Goal: Task Accomplishment & Management: Use online tool/utility

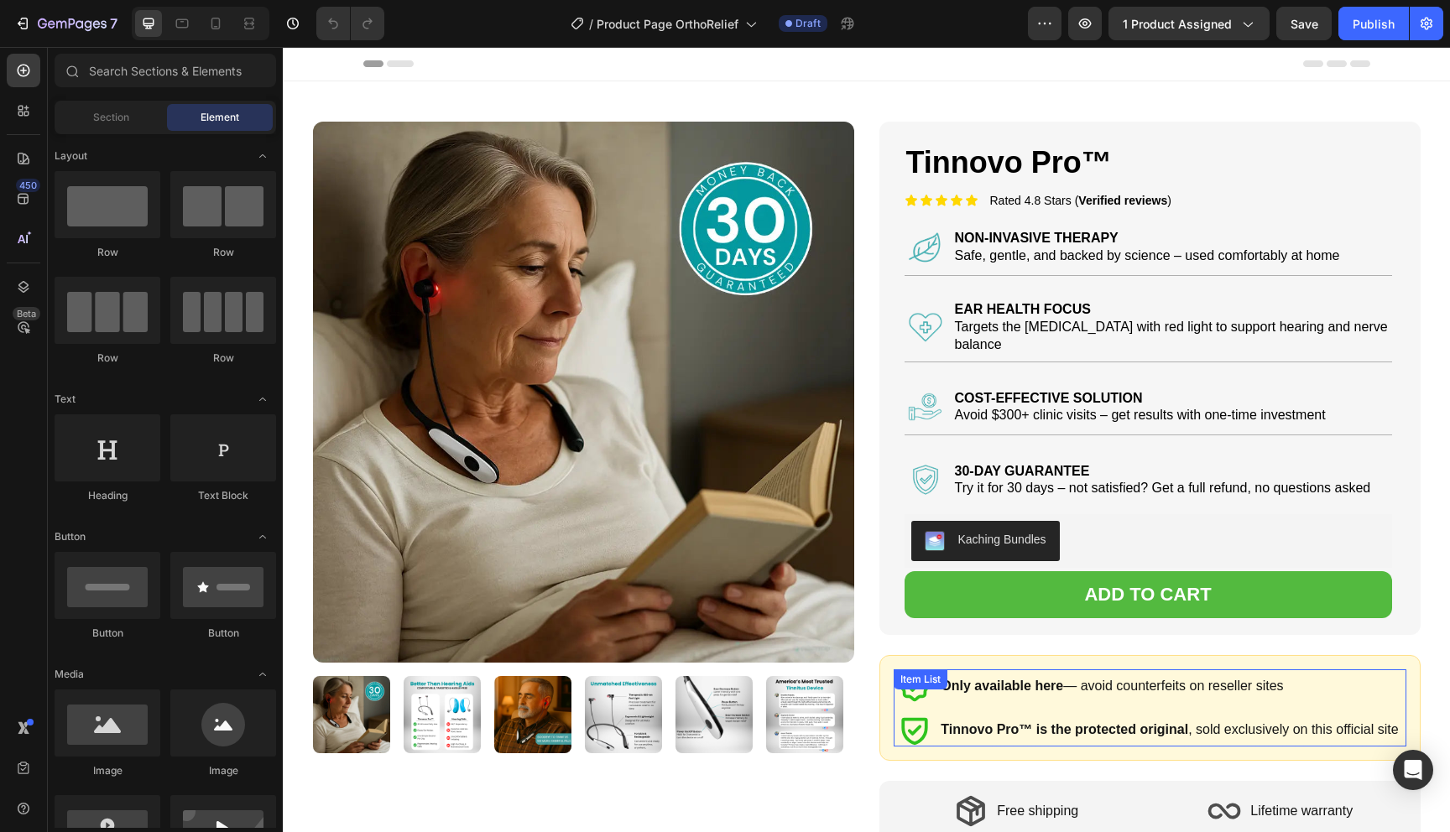
click at [1042, 722] on strong "Tinnovo Pro™ is the protected original" at bounding box center [1065, 729] width 248 height 14
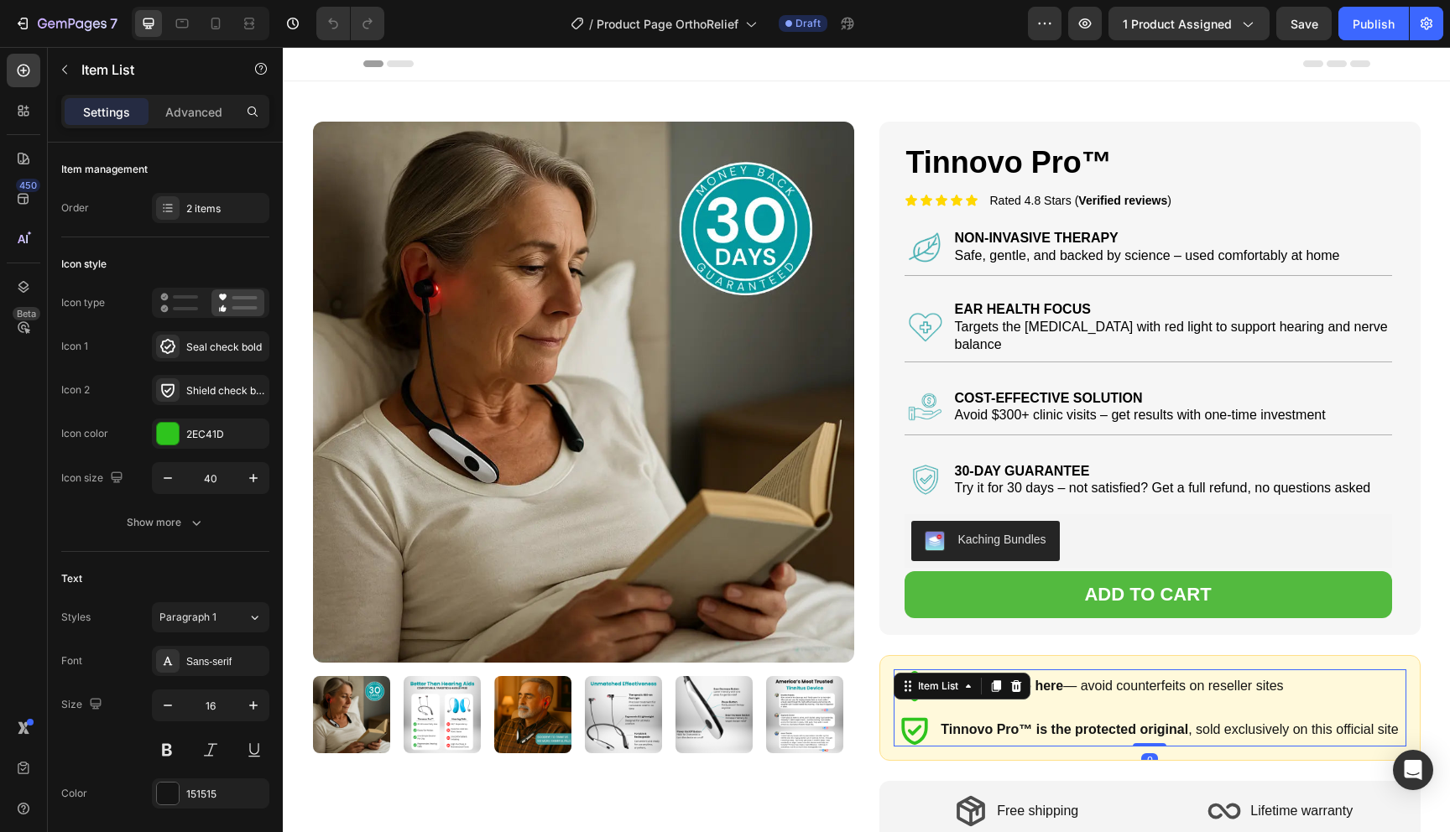
click at [1016, 722] on strong "Tinnovo Pro™ is the protected original" at bounding box center [1065, 729] width 248 height 14
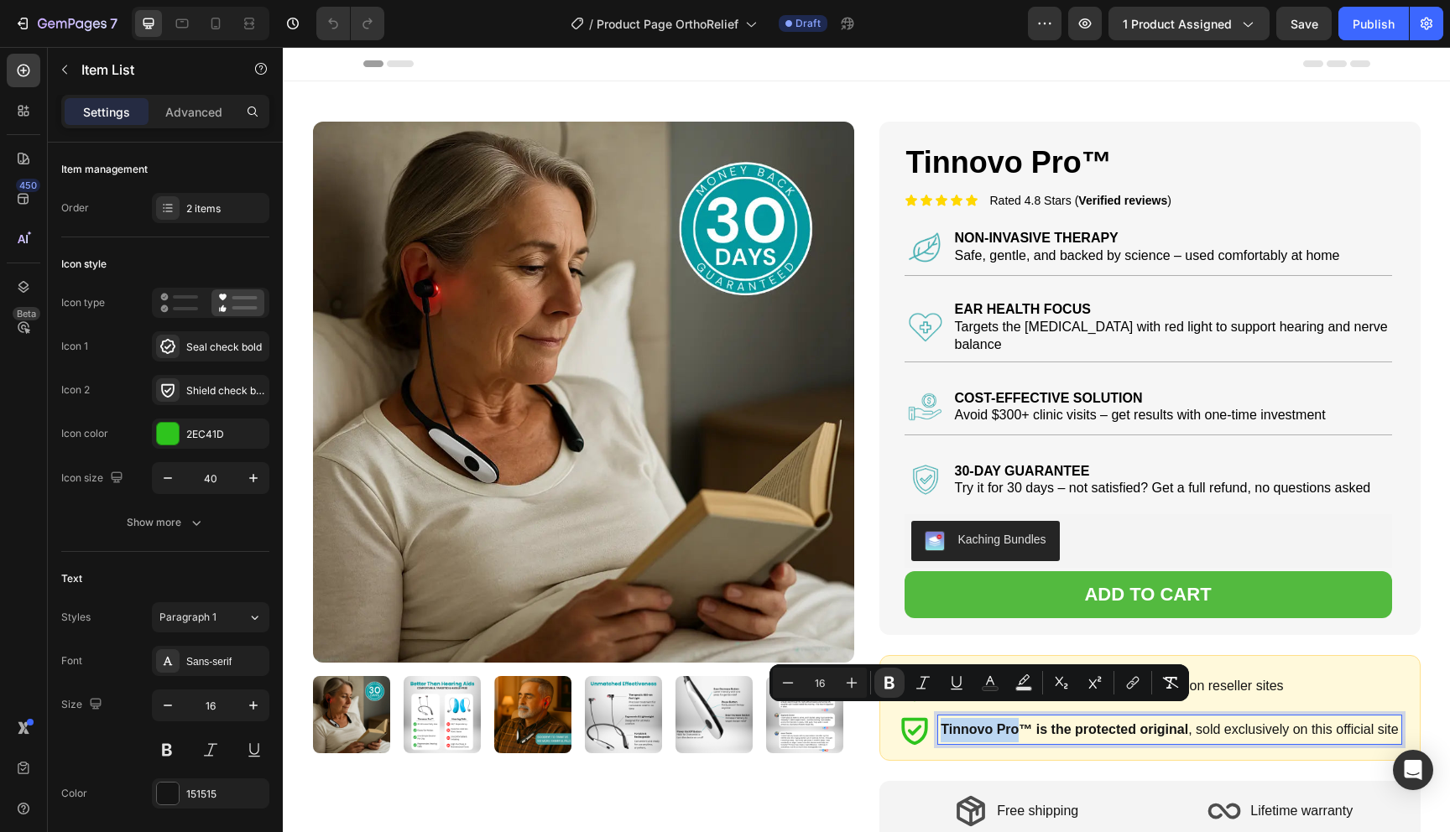
drag, startPoint x: 1017, startPoint y: 715, endPoint x: 942, endPoint y: 716, distance: 74.7
click at [942, 722] on strong "Tinnovo Pro™ is the protected original" at bounding box center [1065, 729] width 248 height 14
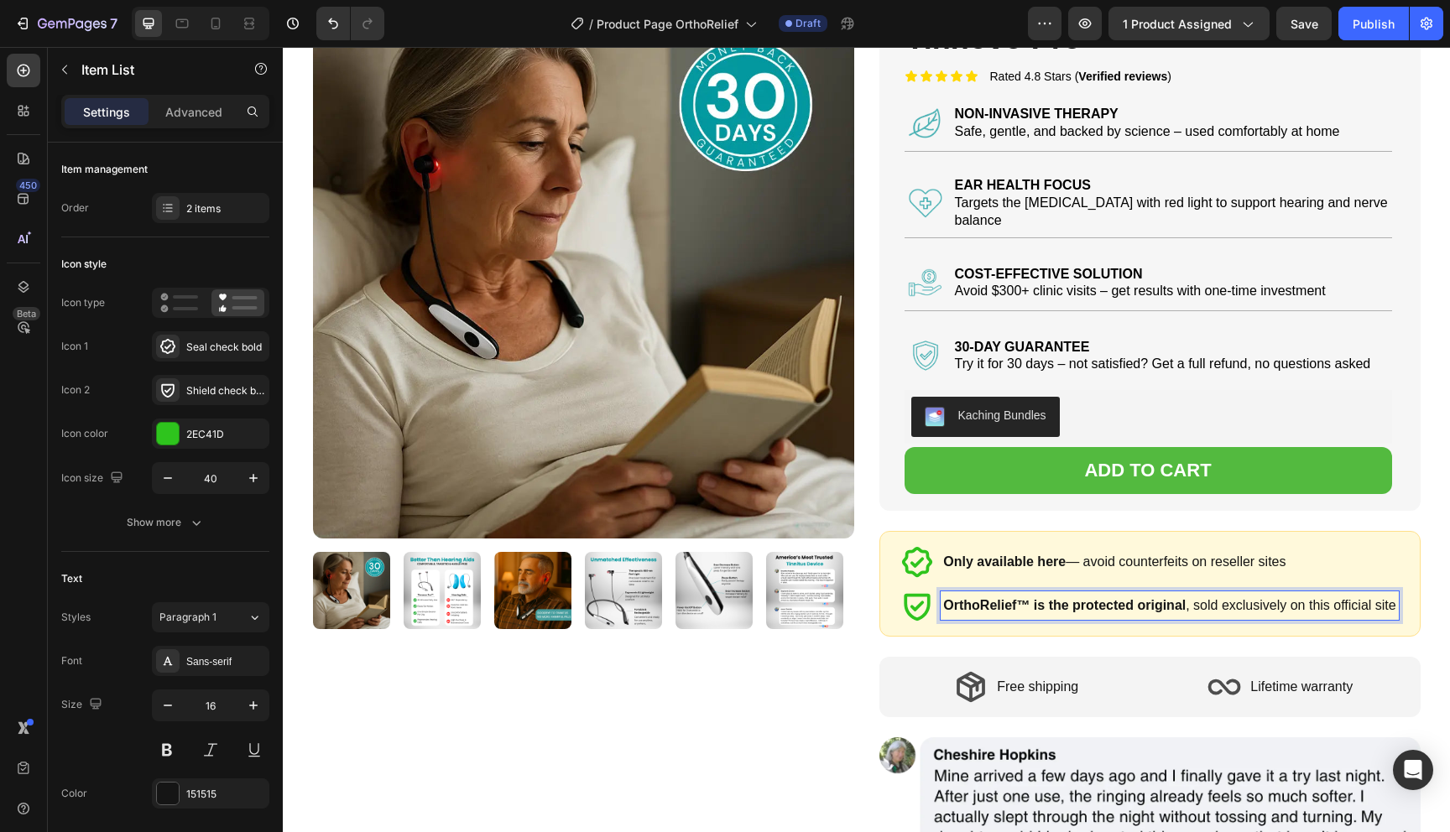
scroll to position [125, 0]
click at [1174, 696] on div "Free shipping Item List Lifetime warranty Item List Row Row" at bounding box center [1149, 686] width 541 height 60
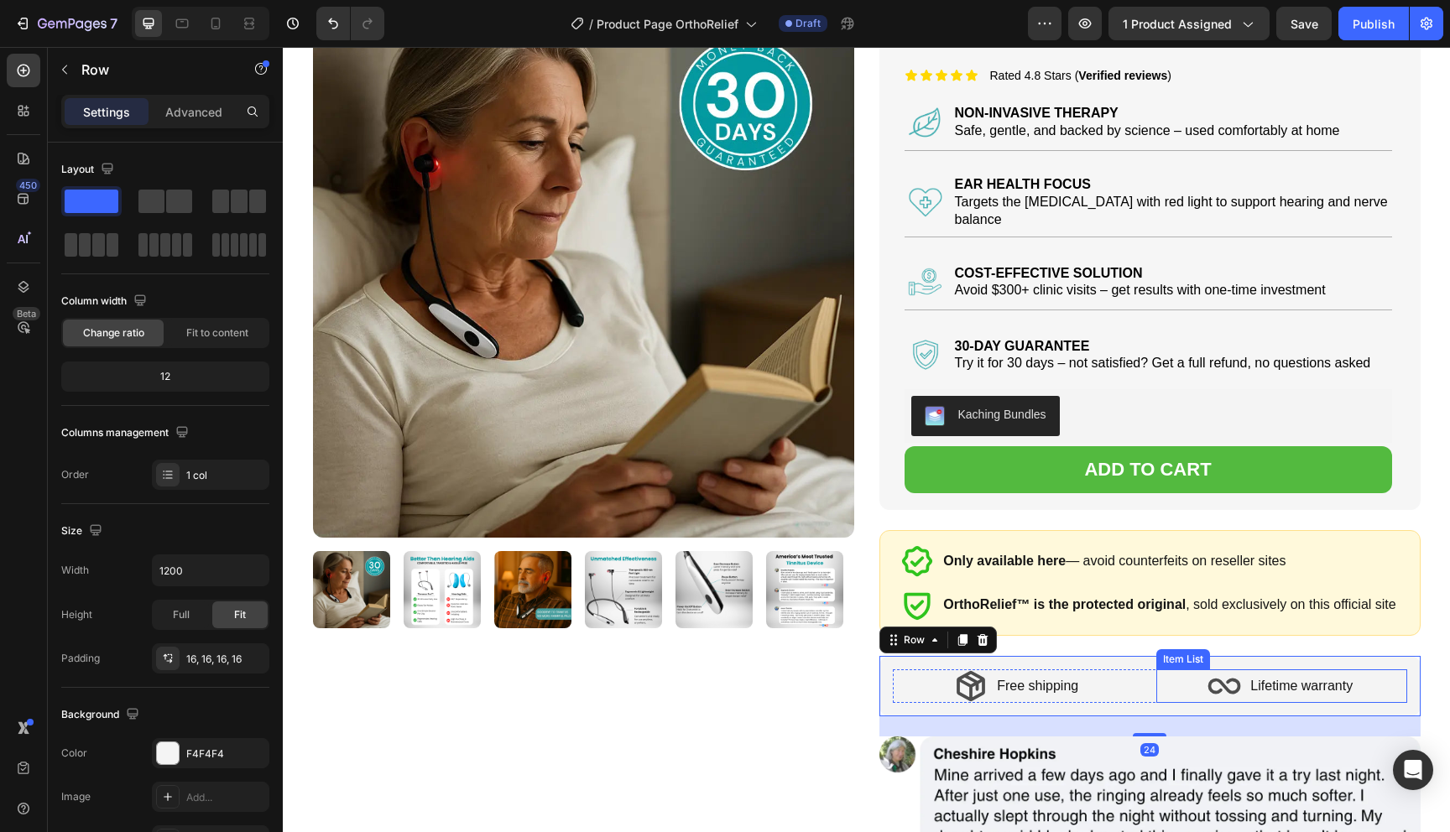
click at [1312, 675] on p "Lifetime warranty" at bounding box center [1301, 687] width 102 height 24
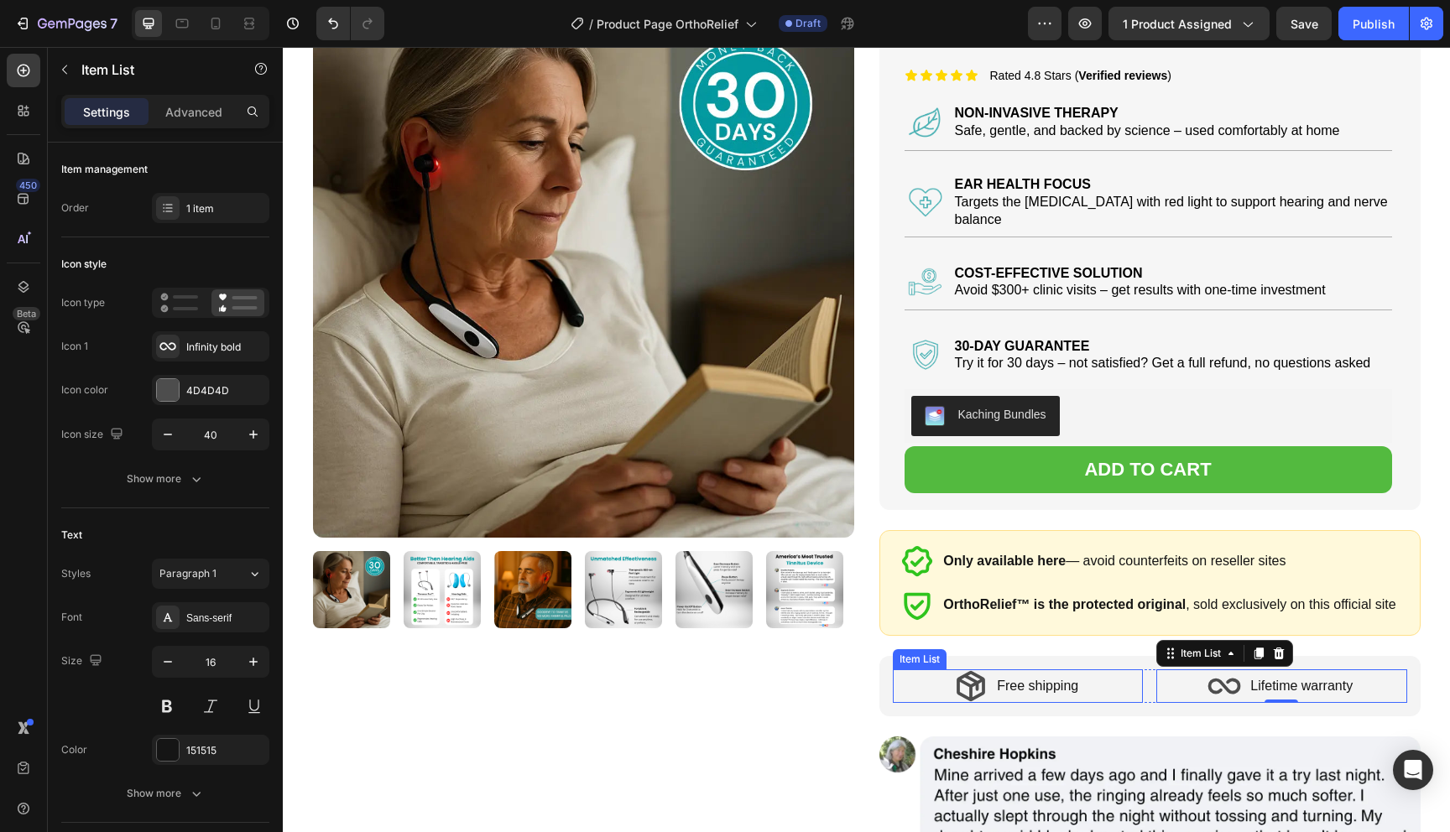
click at [1127, 676] on div "Free shipping" at bounding box center [1018, 687] width 251 height 34
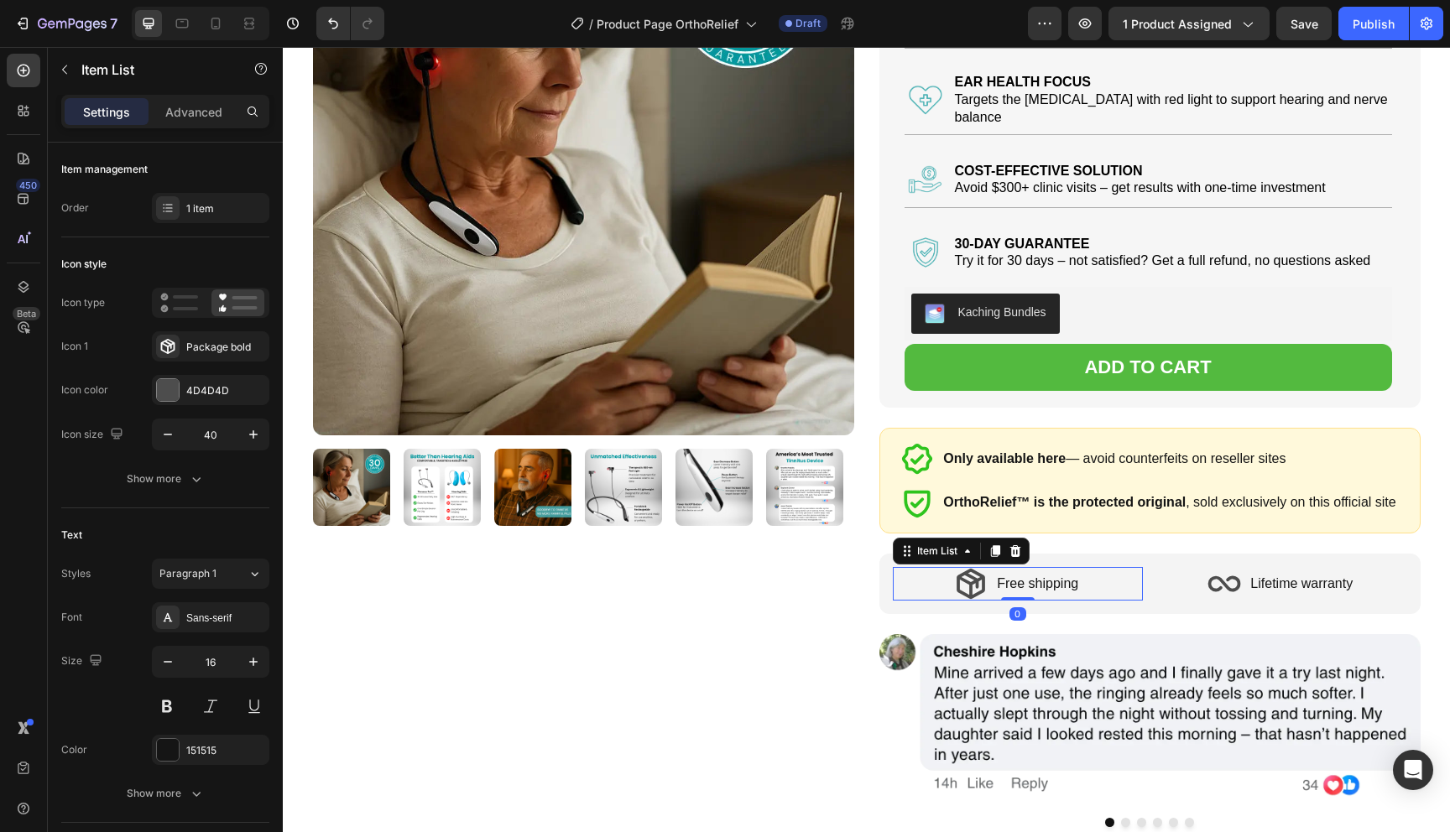
scroll to position [0, 0]
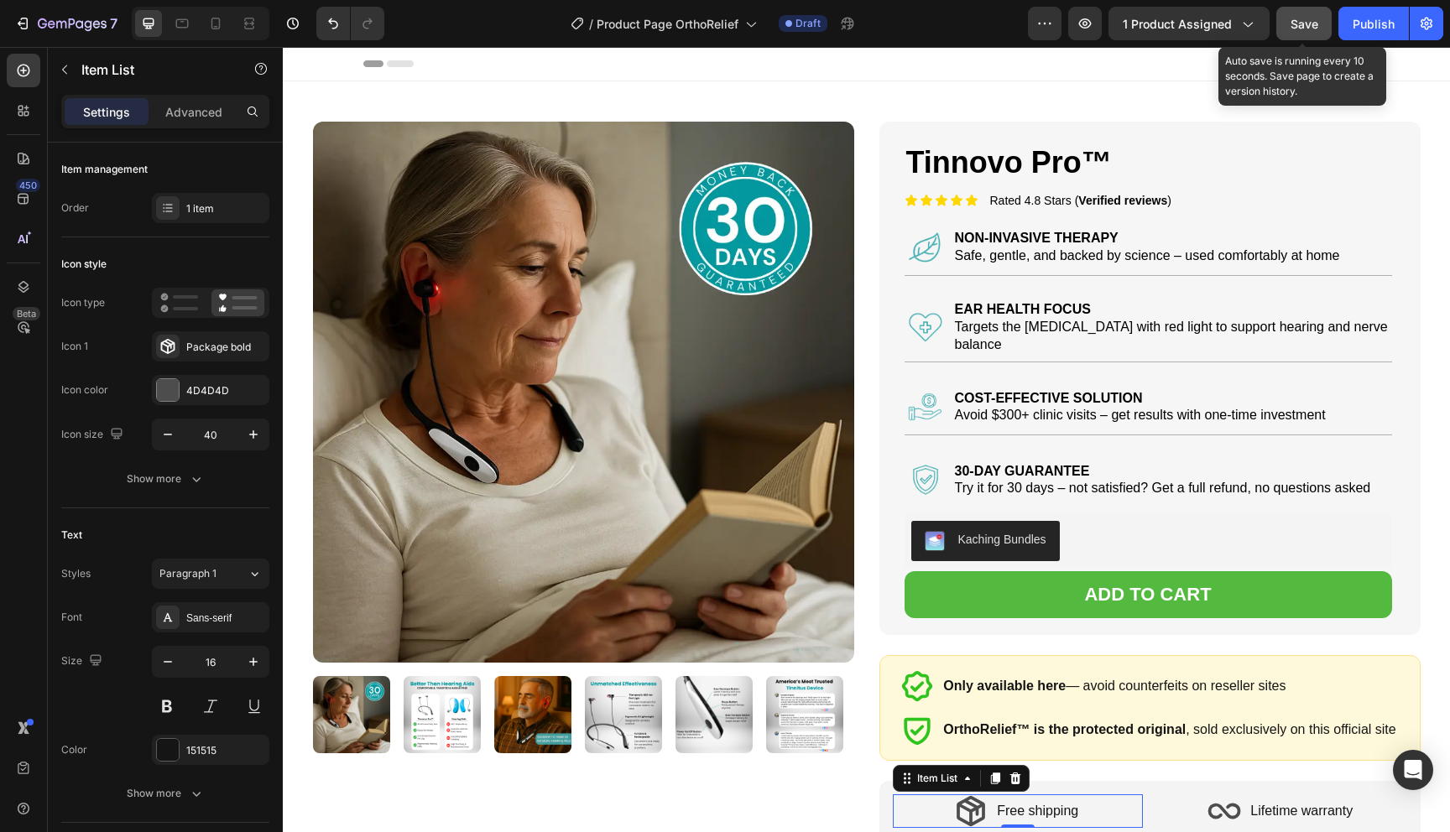
click at [1313, 29] on span "Save" at bounding box center [1304, 24] width 28 height 14
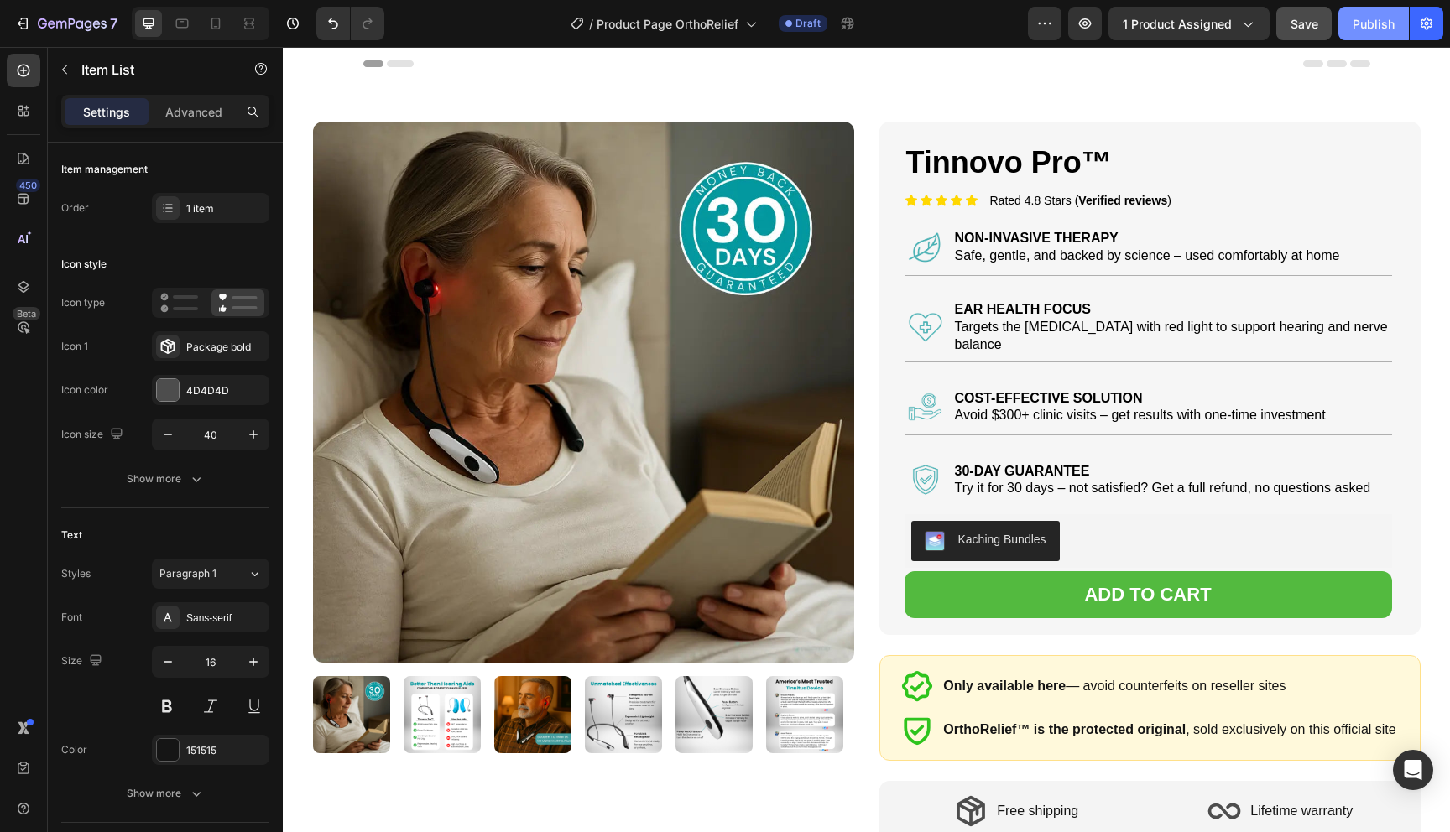
click at [1357, 23] on div "Publish" at bounding box center [1373, 24] width 42 height 18
click at [1102, 29] on button "button" at bounding box center [1085, 24] width 34 height 34
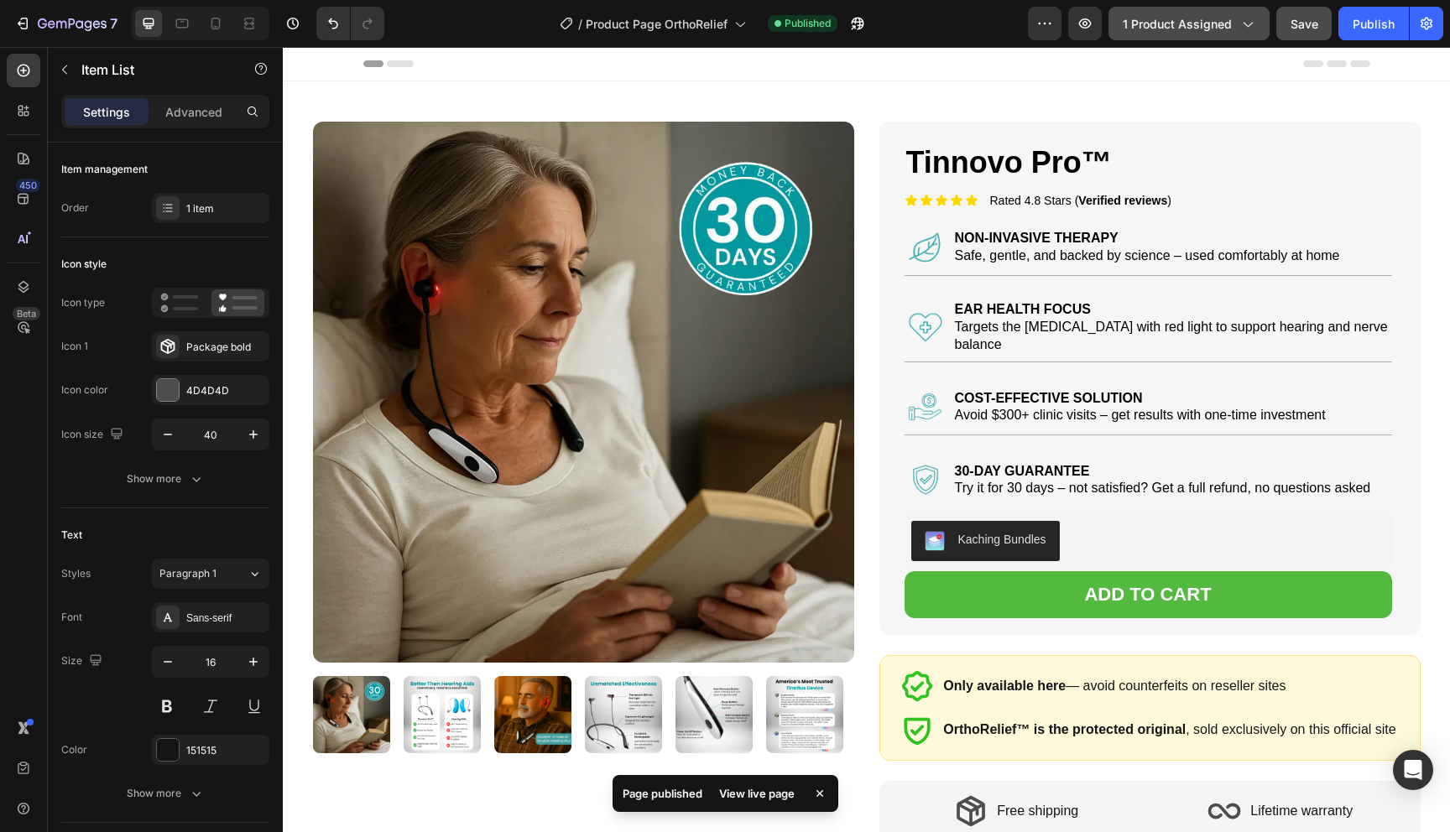
click at [1196, 12] on button "1 product assigned" at bounding box center [1188, 24] width 161 height 34
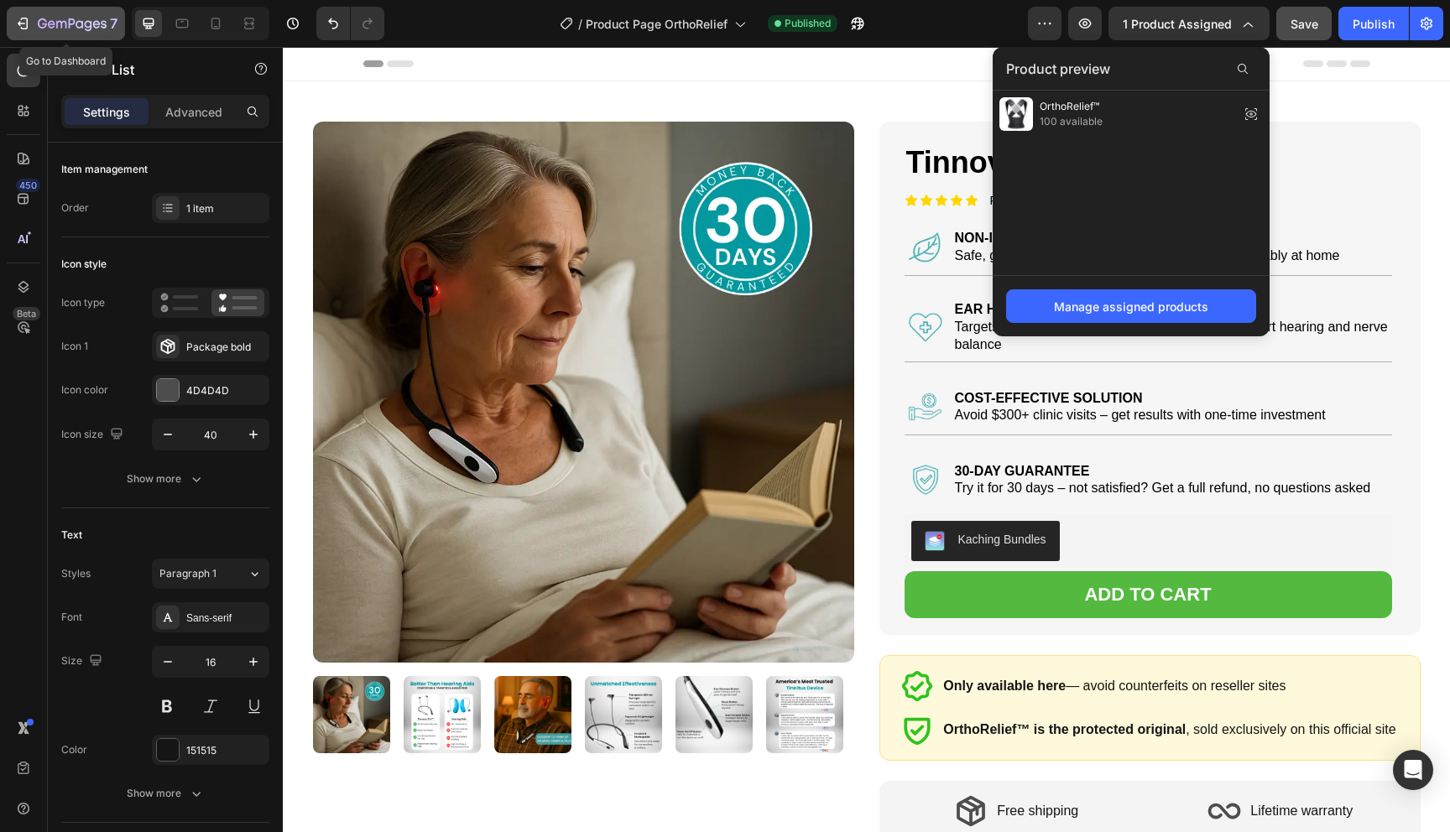
click at [105, 36] on button "7" at bounding box center [66, 24] width 118 height 34
